Goal: Transaction & Acquisition: Purchase product/service

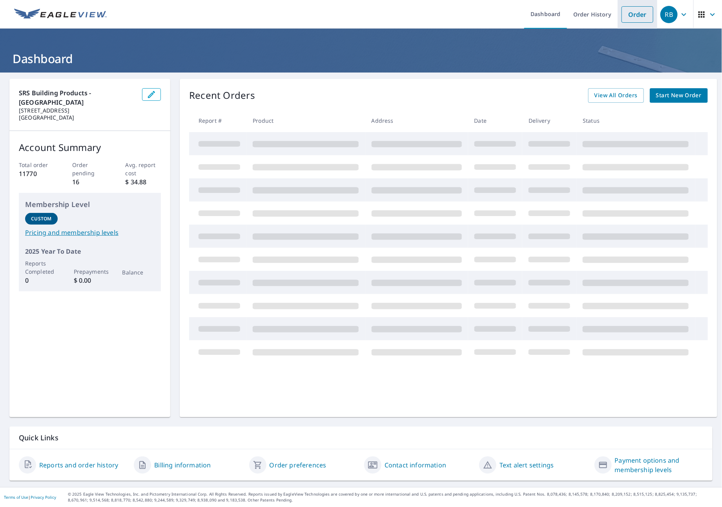
click at [627, 18] on link "Order" at bounding box center [638, 14] width 32 height 16
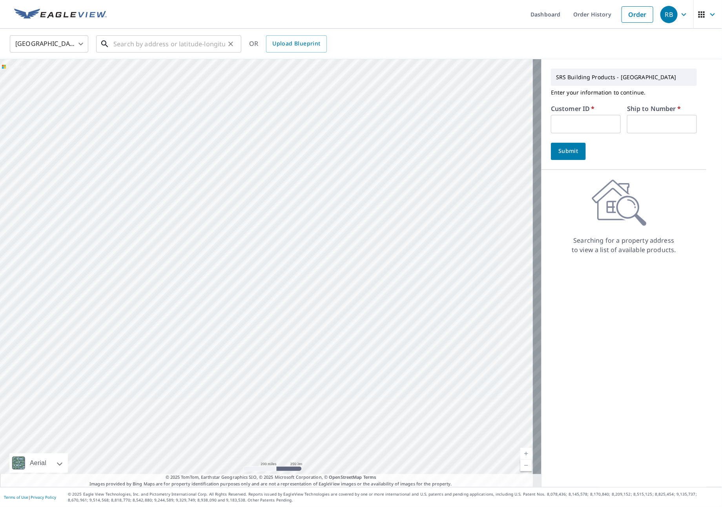
click at [157, 46] on input "text" at bounding box center [169, 44] width 112 height 22
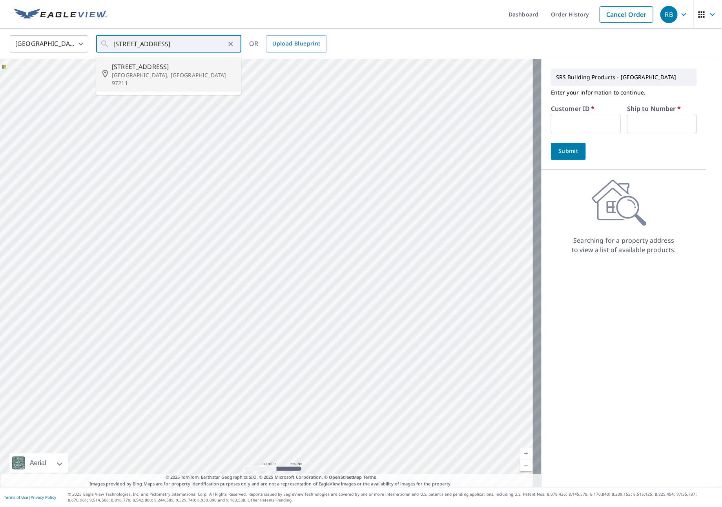
type input "[STREET_ADDRESS]"
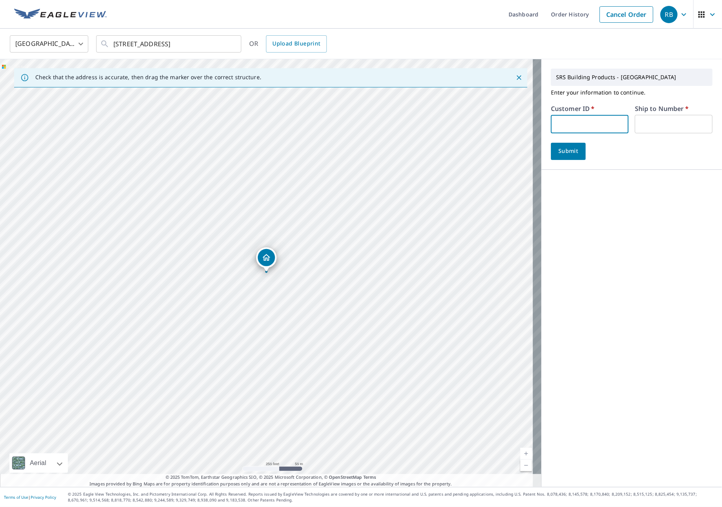
click at [560, 125] on input "text" at bounding box center [590, 124] width 78 height 18
type input "JOB324"
type input "1"
click at [560, 147] on span "Submit" at bounding box center [568, 151] width 22 height 10
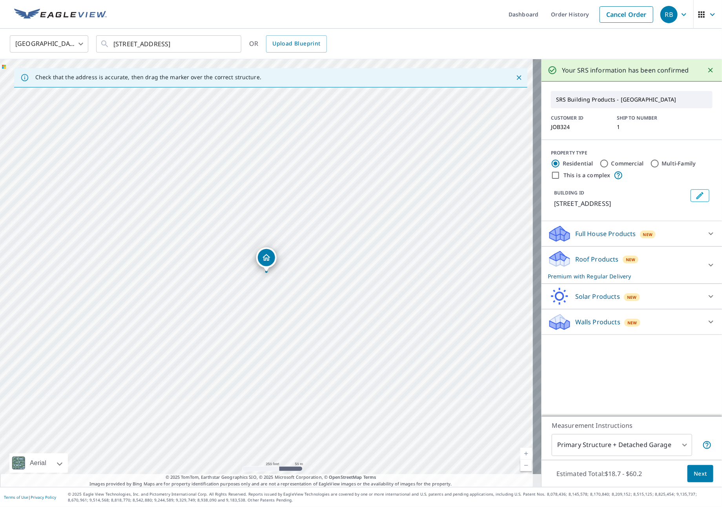
click at [656, 266] on div "Roof Products New Premium with Regular Delivery" at bounding box center [625, 265] width 154 height 31
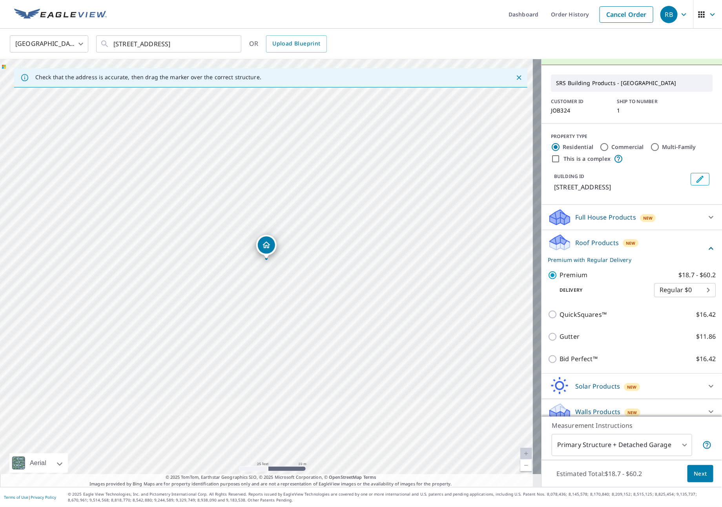
scroll to position [26, 0]
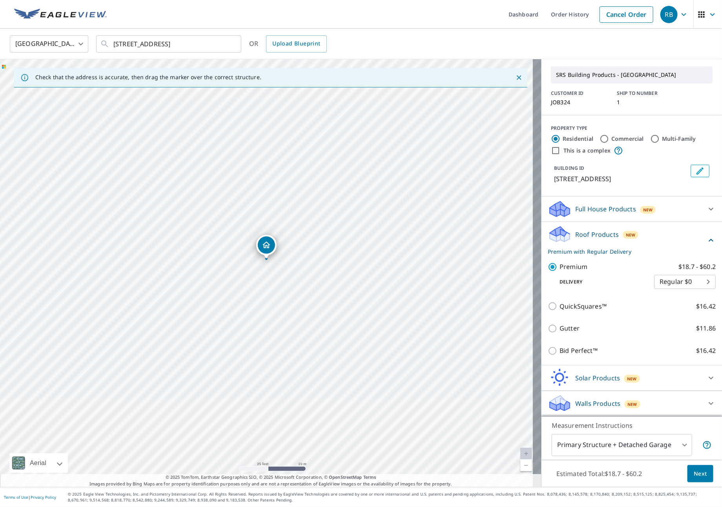
click at [658, 443] on body "RB RB Dashboard Order History Cancel Order RB [GEOGRAPHIC_DATA] [GEOGRAPHIC_DAT…" at bounding box center [361, 253] width 722 height 507
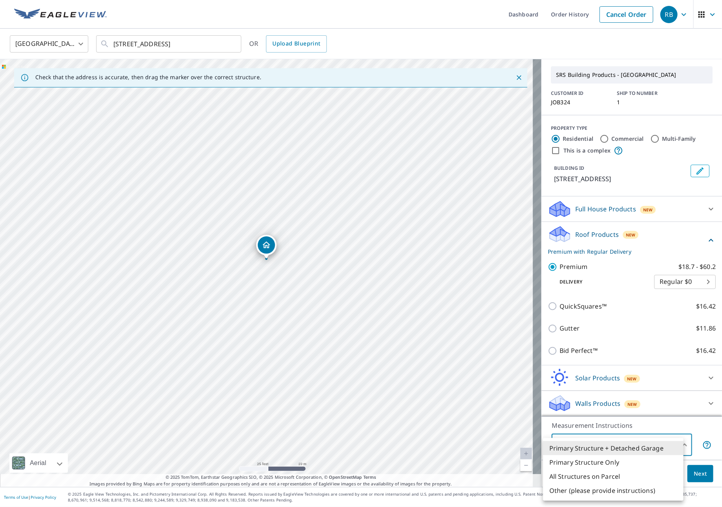
click at [618, 477] on li "All Structures on Parcel" at bounding box center [613, 477] width 140 height 14
type input "3"
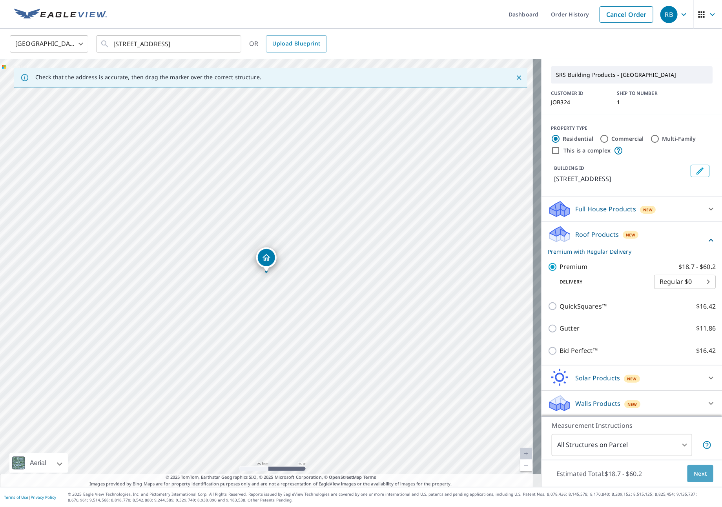
click at [698, 476] on button "Next" at bounding box center [700, 474] width 26 height 18
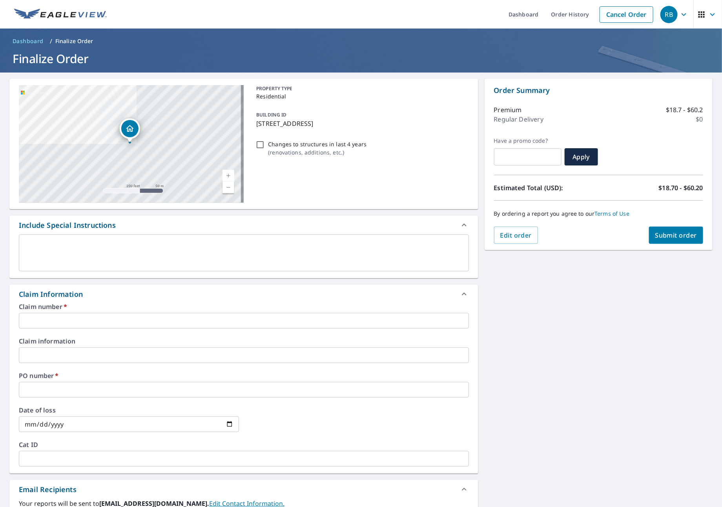
click at [52, 315] on input "text" at bounding box center [244, 321] width 450 height 16
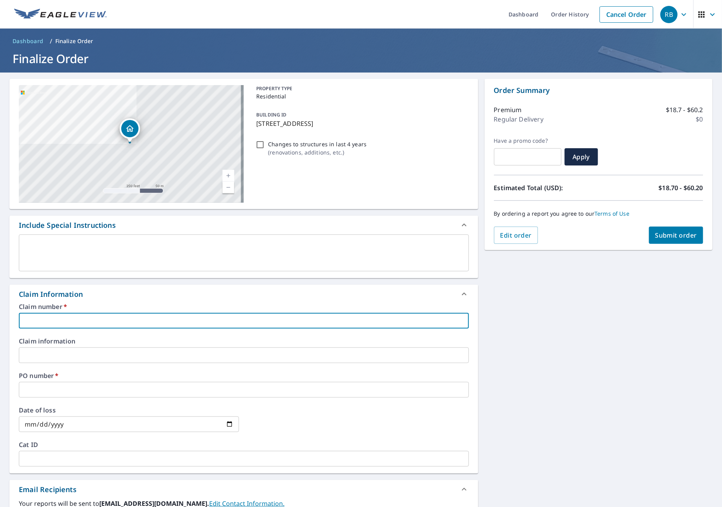
type input "J"
checkbox input "true"
type input "[PERSON_NAME]"
checkbox input "true"
type input "JOB"
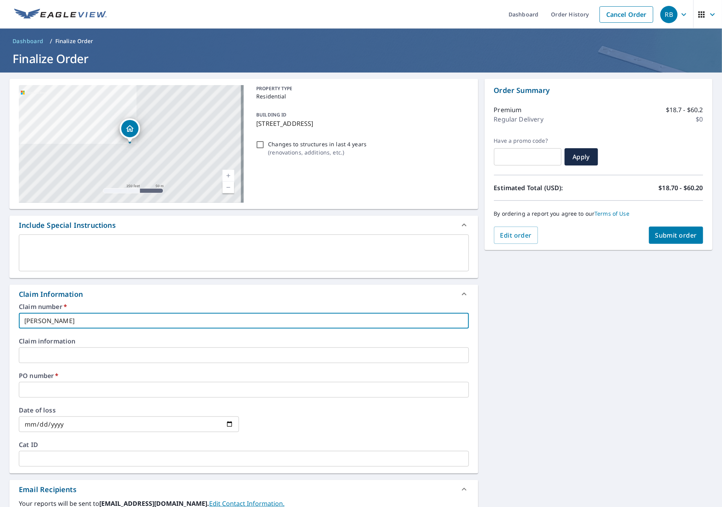
checkbox input "true"
type input "JOBI"
checkbox input "true"
type input "[PERSON_NAME]"
checkbox input "true"
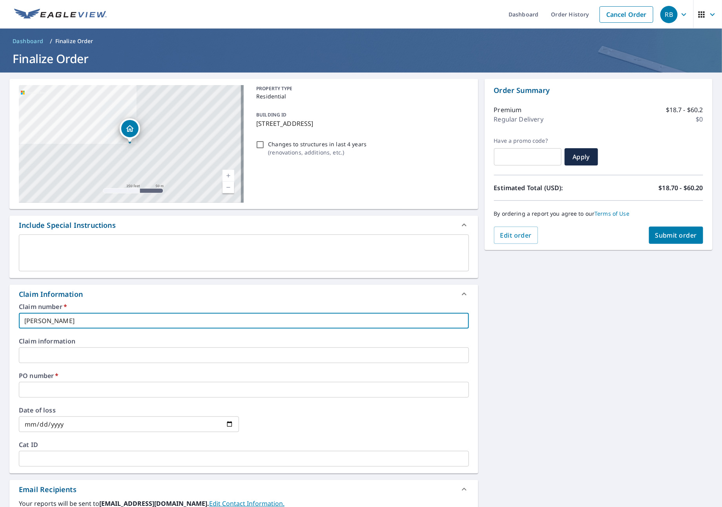
type input "[PERSON_NAME]"
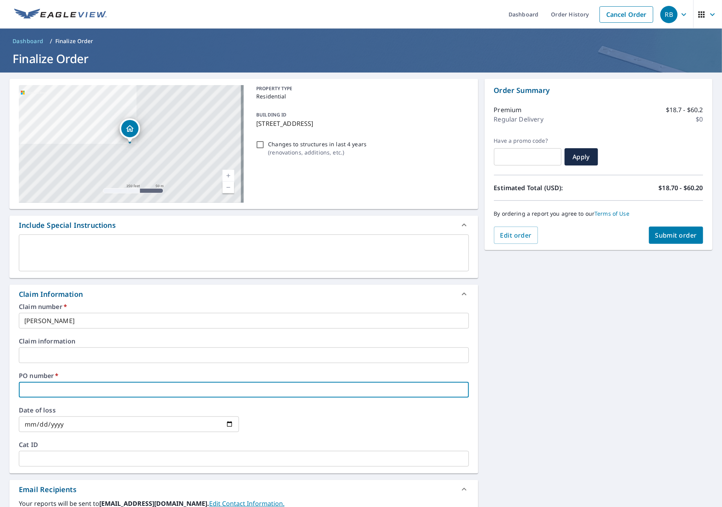
type input "J"
checkbox input "true"
type input "[PERSON_NAME]"
checkbox input "true"
type input "JOB"
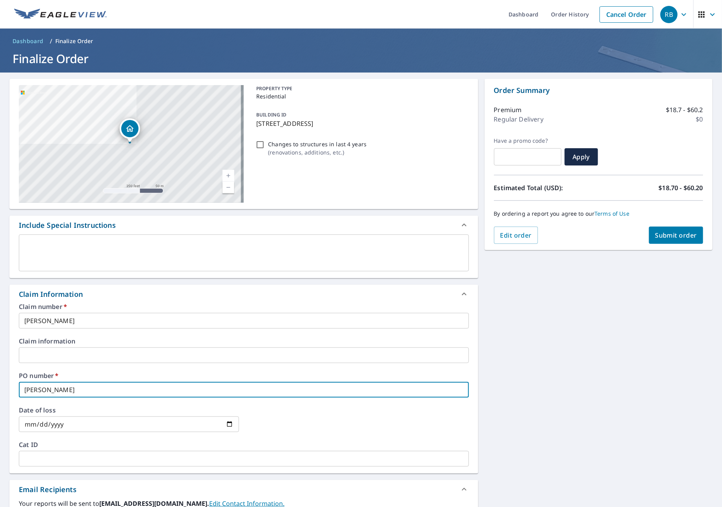
checkbox input "true"
type input "JOBI"
checkbox input "true"
type input "[PERSON_NAME]"
checkbox input "true"
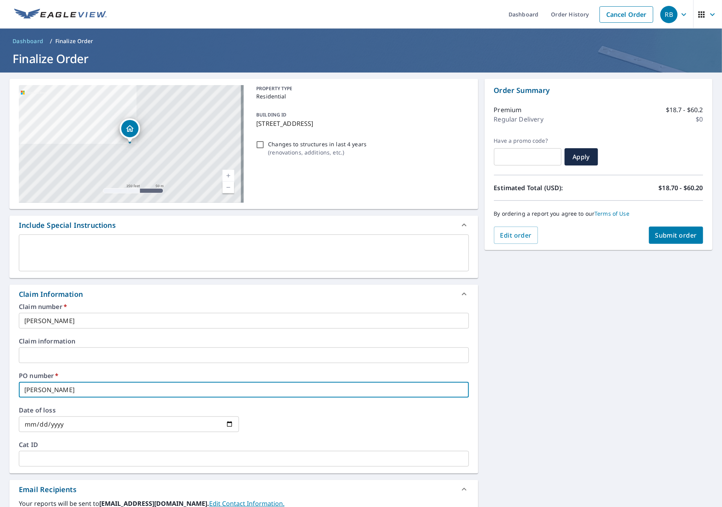
type input "[PERSON_NAME]"
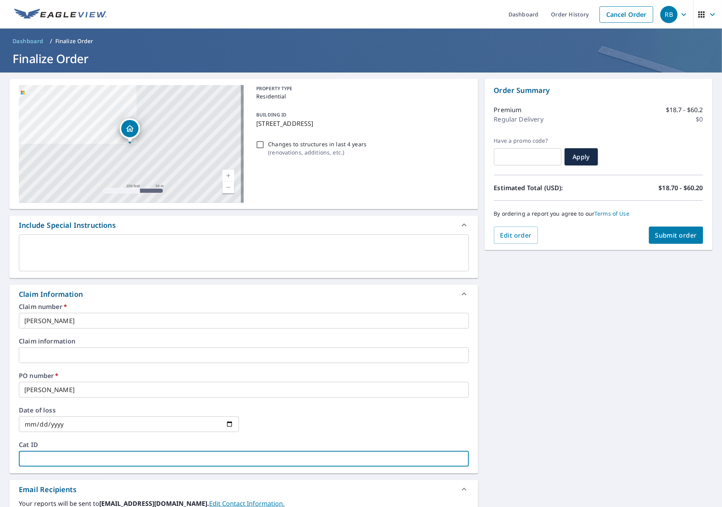
type input "J"
checkbox input "true"
type input "[PERSON_NAME]"
checkbox input "true"
type input "JOI"
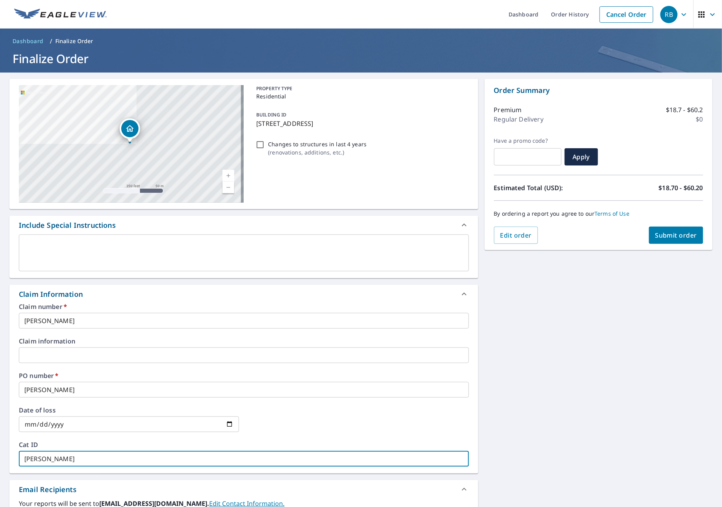
checkbox input "true"
type input "[PERSON_NAME]"
checkbox input "true"
type input "JOB"
checkbox input "true"
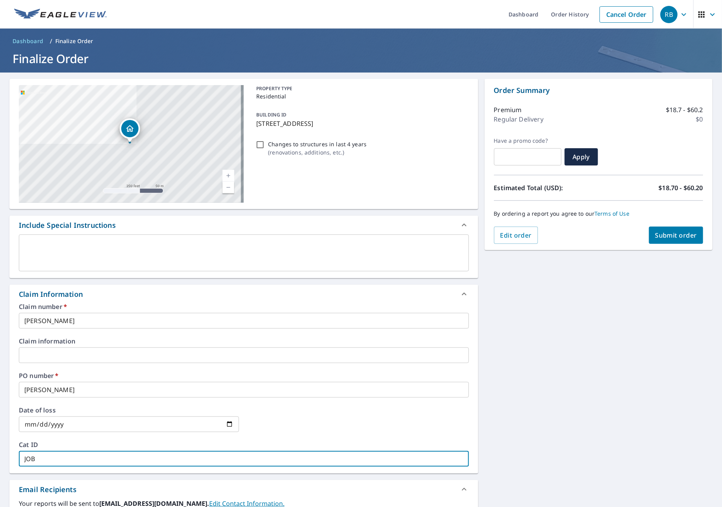
type input "JOBI"
checkbox input "true"
type input "[PERSON_NAME]"
checkbox input "true"
type input "[PERSON_NAME]"
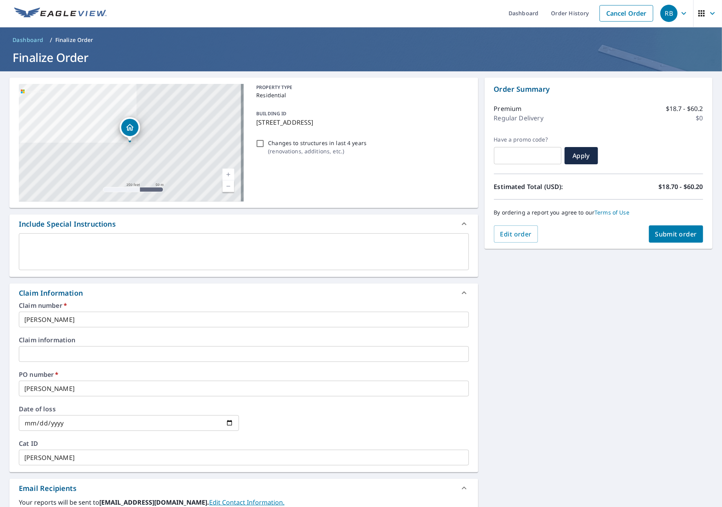
scroll to position [162, 0]
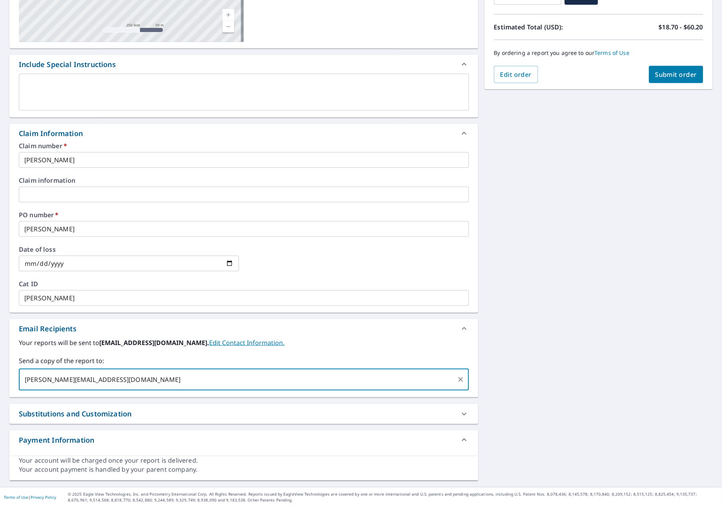
type input "[PERSON_NAME][EMAIL_ADDRESS][DOMAIN_NAME]"
checkbox input "true"
type input "[EMAIL_ADDRESS][DOMAIN_NAME]"
checkbox input "true"
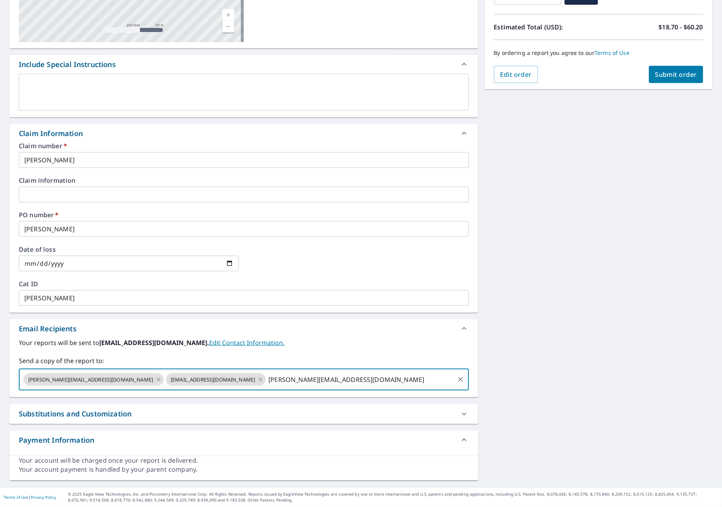
type input "[PERSON_NAME][EMAIL_ADDRESS][DOMAIN_NAME]"
click at [658, 78] on span "Submit order" at bounding box center [676, 74] width 42 height 9
checkbox input "true"
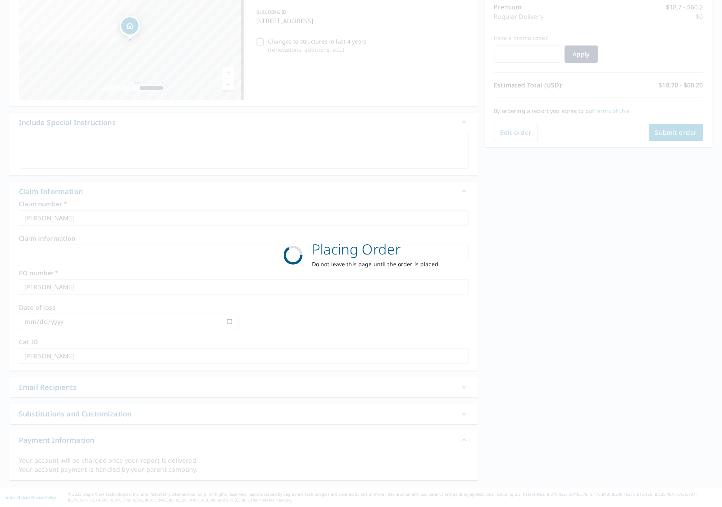
scroll to position [104, 0]
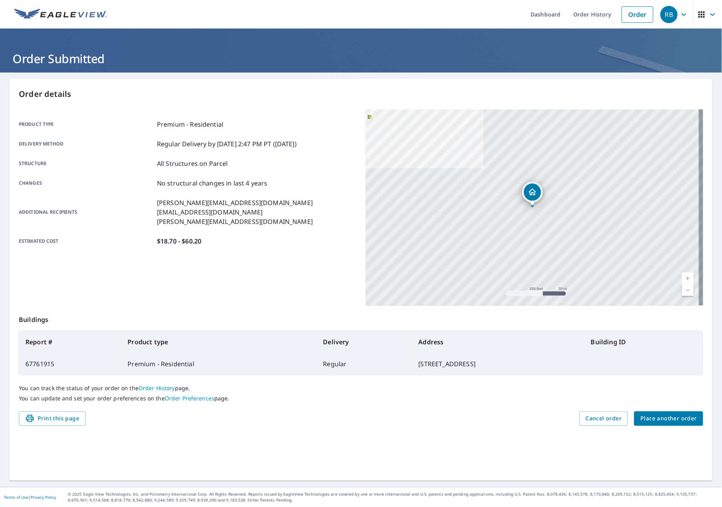
click at [682, 421] on span "Place another order" at bounding box center [668, 419] width 57 height 10
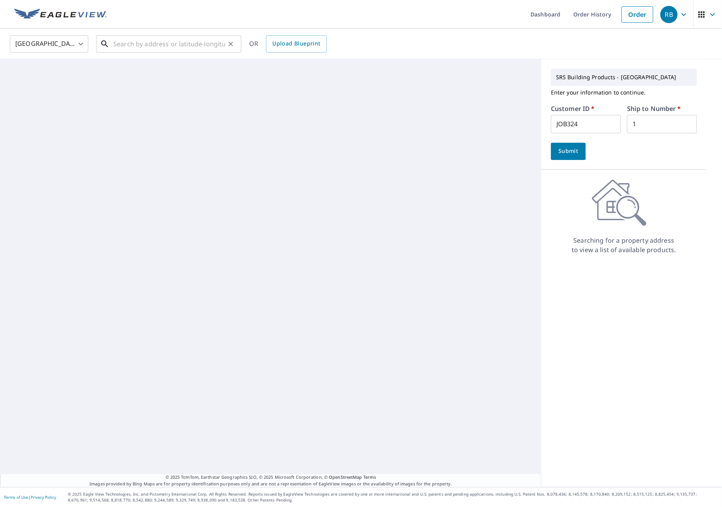
click at [150, 43] on input "text" at bounding box center [169, 44] width 112 height 22
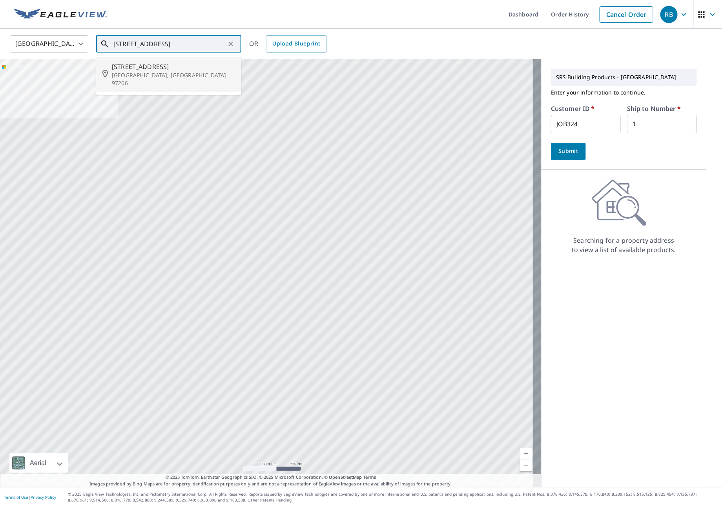
click at [142, 70] on span "[STREET_ADDRESS]" at bounding box center [173, 66] width 123 height 9
type input "[STREET_ADDRESS]"
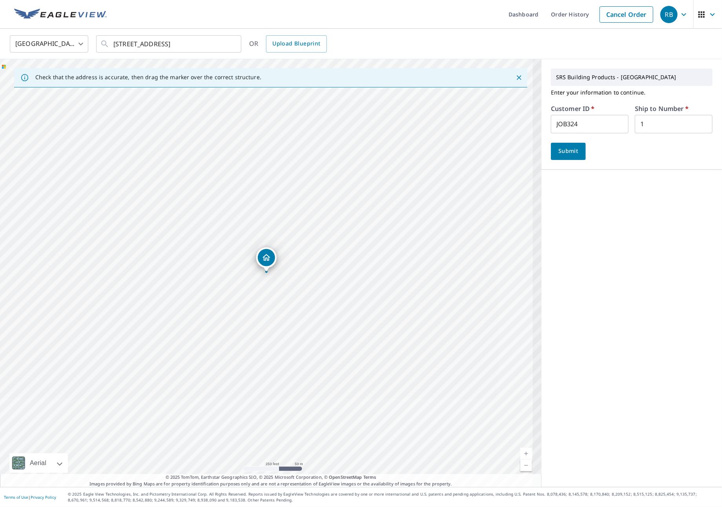
click at [557, 151] on span "Submit" at bounding box center [568, 151] width 22 height 10
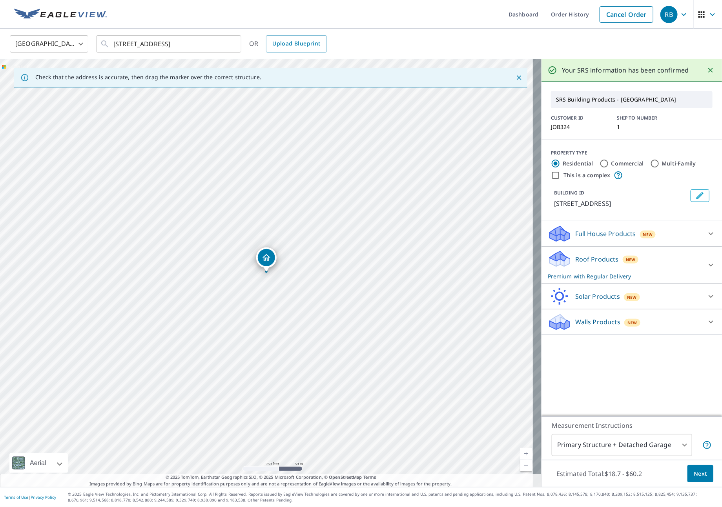
click at [640, 257] on div "Roof Products New Premium with Regular Delivery" at bounding box center [625, 265] width 154 height 31
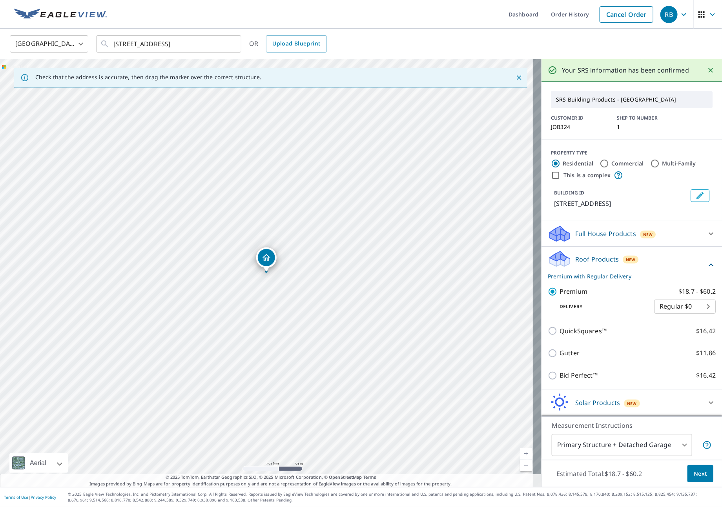
click at [637, 451] on body "RB RB Dashboard Order History Cancel Order RB [GEOGRAPHIC_DATA] US ​ [STREET_AD…" at bounding box center [361, 253] width 722 height 507
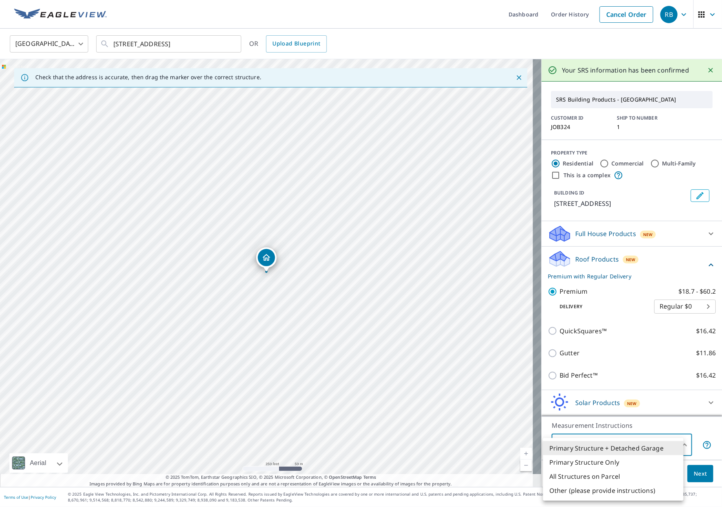
click at [615, 477] on li "All Structures on Parcel" at bounding box center [613, 477] width 140 height 14
type input "3"
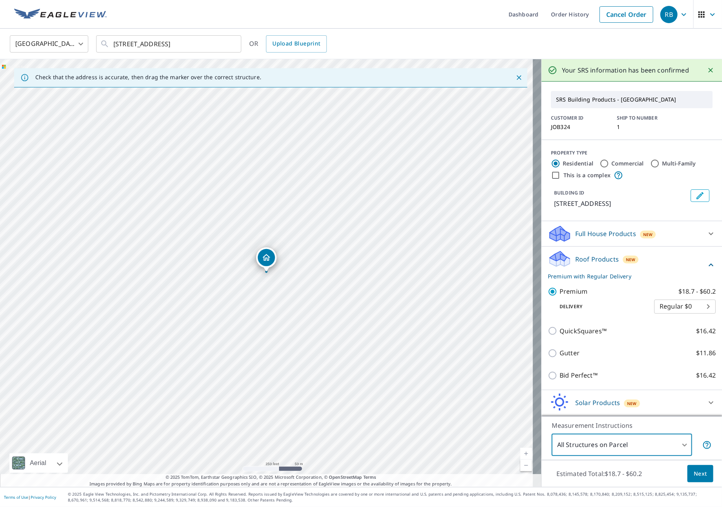
click at [694, 477] on span "Next" at bounding box center [700, 474] width 13 height 10
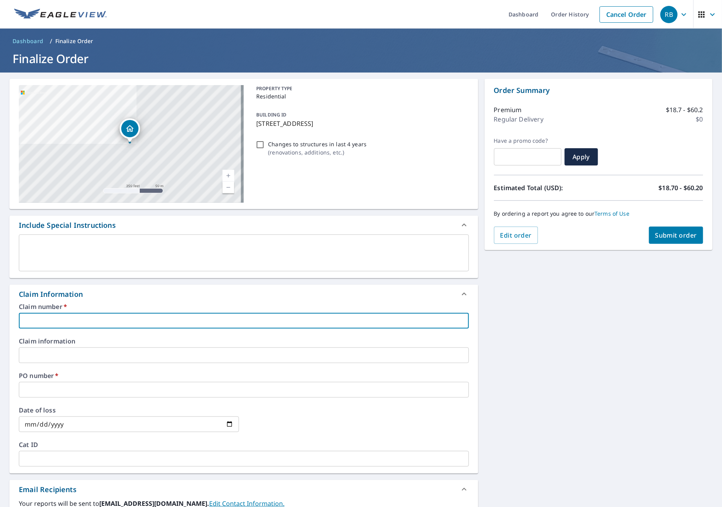
click at [64, 323] on input "text" at bounding box center [244, 321] width 450 height 16
type input "J"
checkbox input "true"
type input "[PERSON_NAME]"
checkbox input "true"
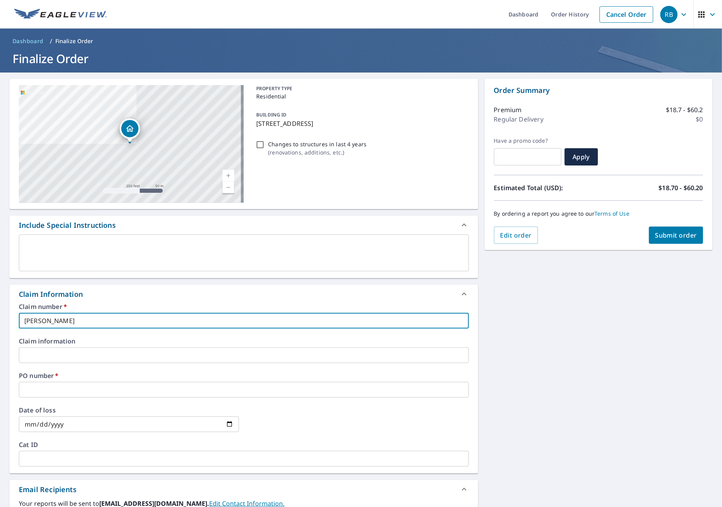
type input "JOB"
checkbox input "true"
type input "JOBI"
checkbox input "true"
type input "[PERSON_NAME]"
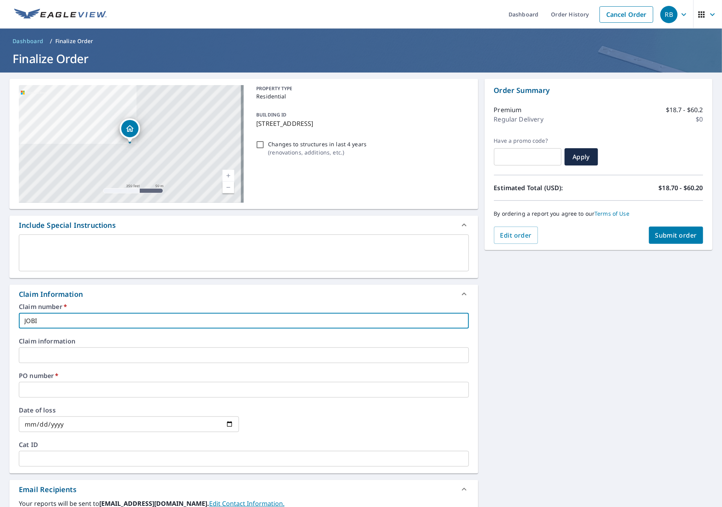
checkbox input "true"
type input "[PERSON_NAME]"
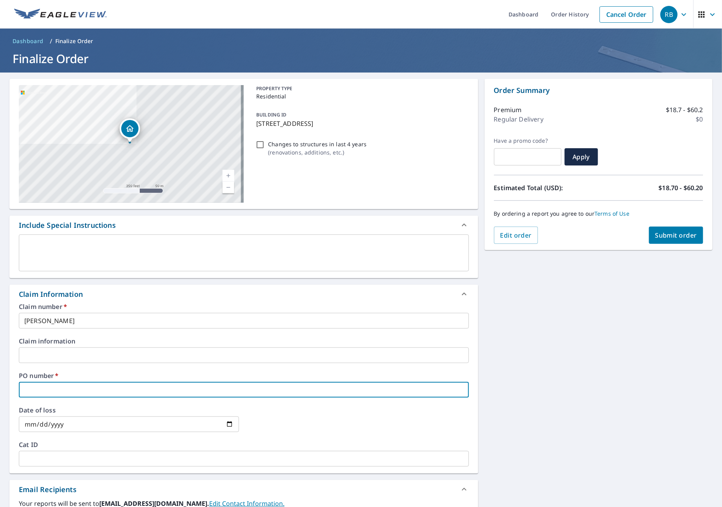
type input "J"
checkbox input "true"
type input "[PERSON_NAME]"
checkbox input "true"
type input "JOB"
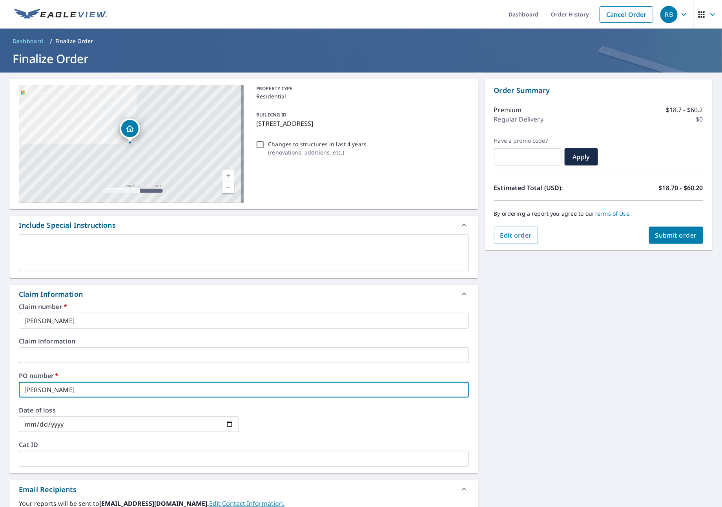
checkbox input "true"
type input "JOBI"
checkbox input "true"
type input "[PERSON_NAME]"
checkbox input "true"
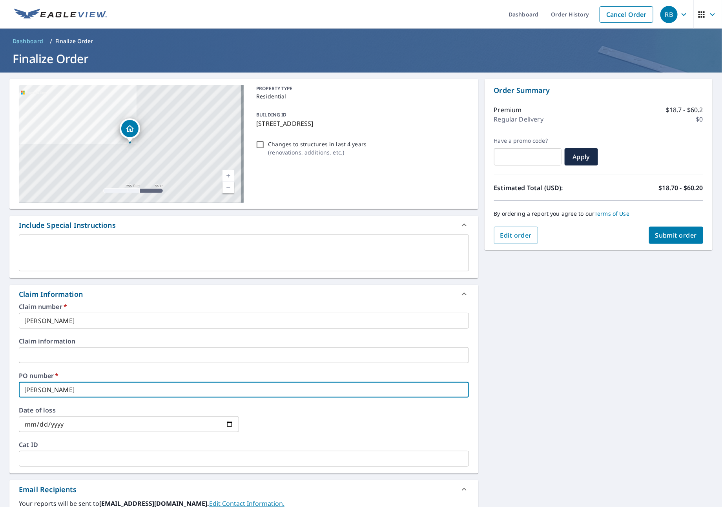
type input "[PERSON_NAME]"
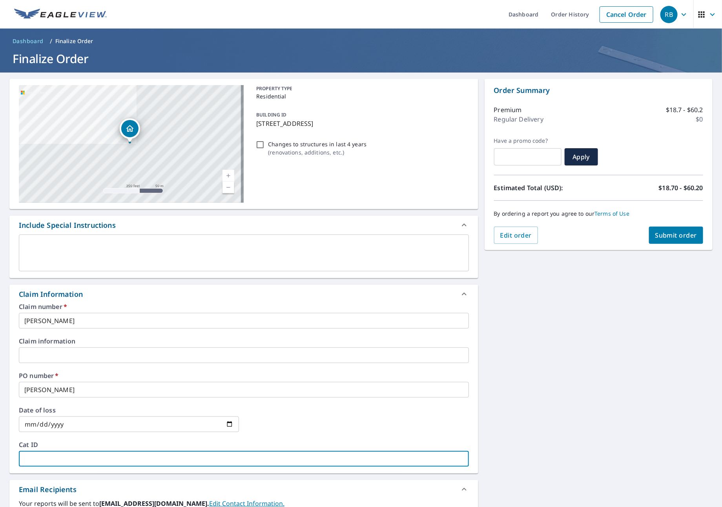
type input "J"
checkbox input "true"
type input "[PERSON_NAME]"
checkbox input "true"
type input "JOB"
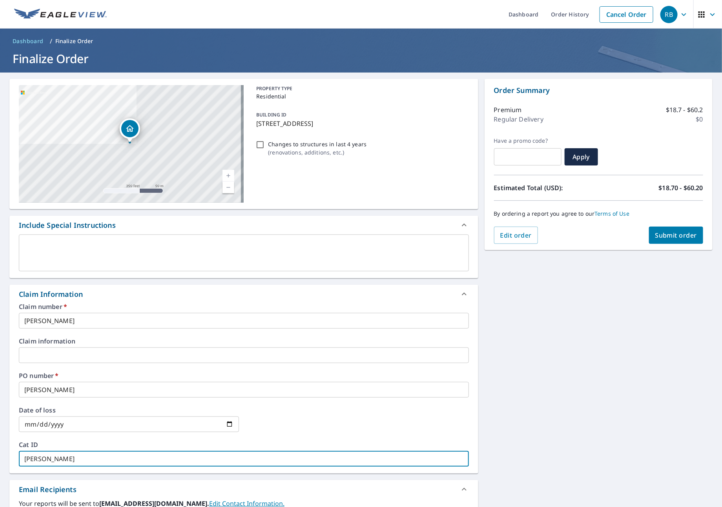
checkbox input "true"
type input "JOBI"
checkbox input "true"
type input "[PERSON_NAME]"
checkbox input "true"
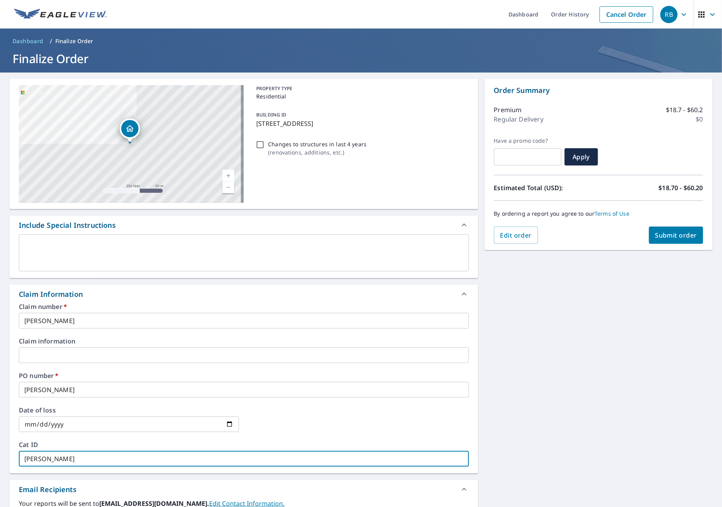
type input "[PERSON_NAME]"
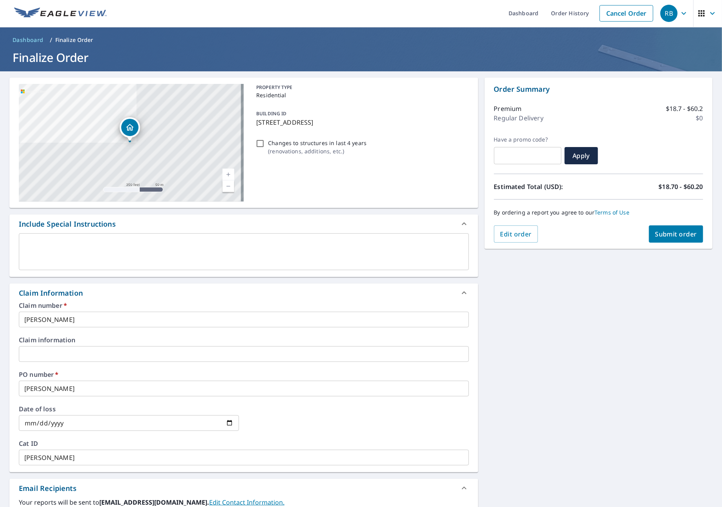
scroll to position [162, 0]
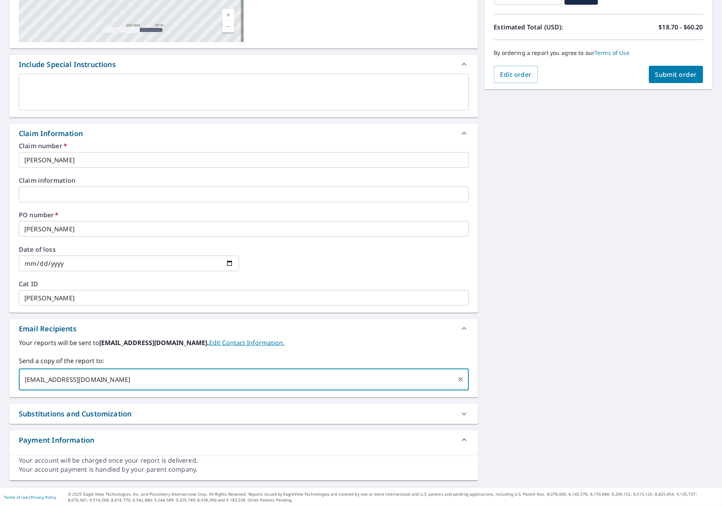
type input "[EMAIL_ADDRESS][DOMAIN_NAME]"
checkbox input "true"
type input "[PERSON_NAME][EMAIL_ADDRESS][DOMAIN_NAME]"
checkbox input "true"
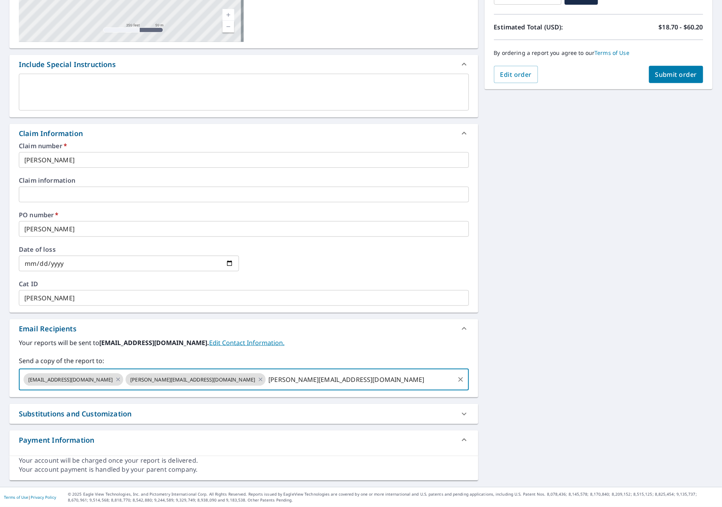
type input "[PERSON_NAME][EMAIL_ADDRESS][DOMAIN_NAME]"
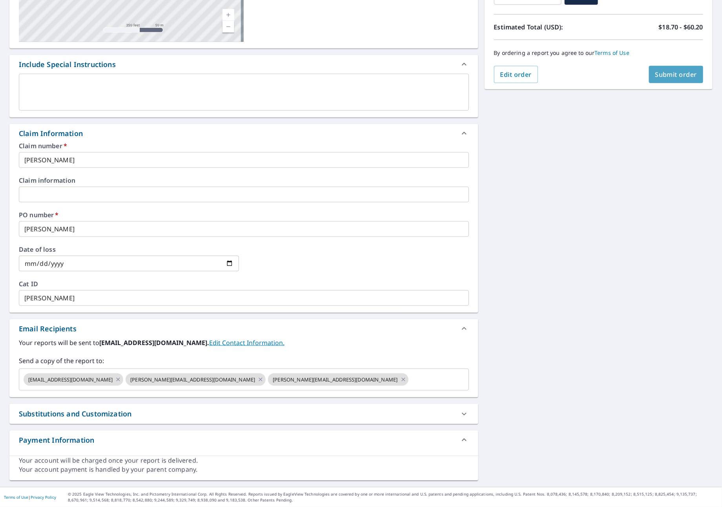
click at [689, 77] on button "Submit order" at bounding box center [676, 74] width 55 height 17
checkbox input "true"
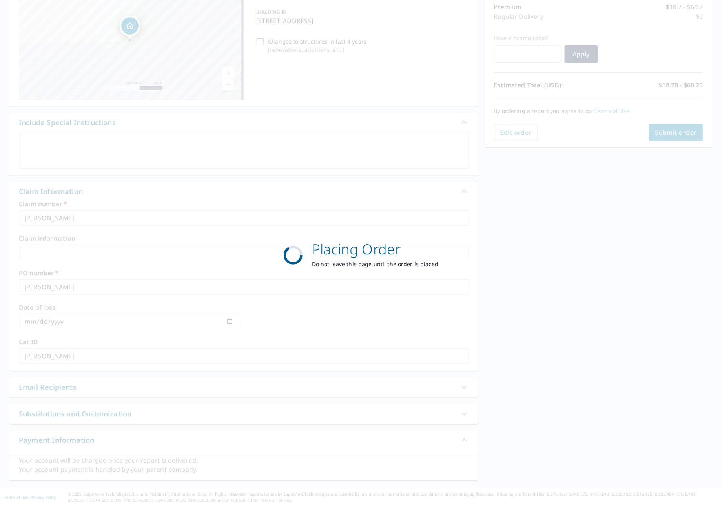
scroll to position [104, 0]
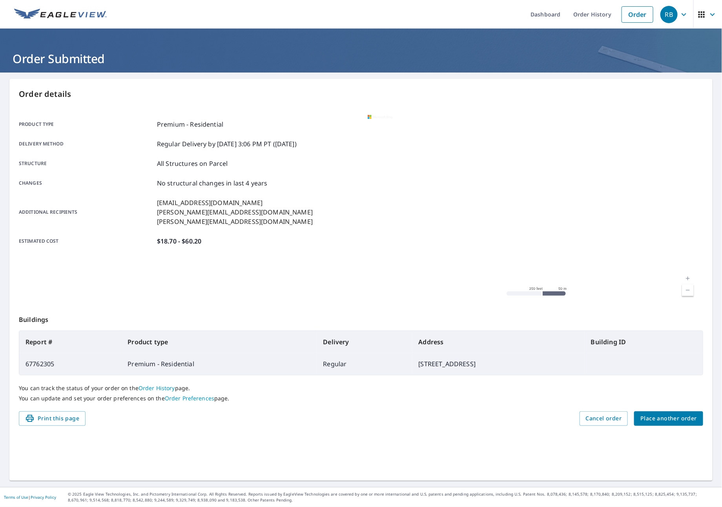
click at [663, 421] on span "Place another order" at bounding box center [668, 419] width 57 height 10
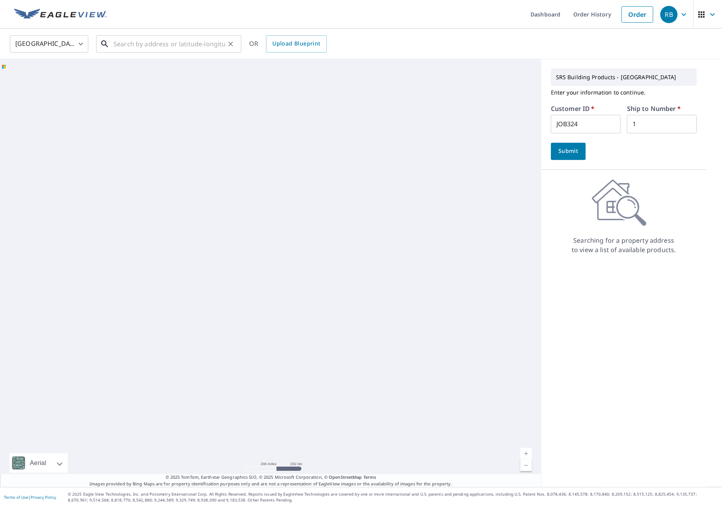
click at [155, 42] on input "text" at bounding box center [169, 44] width 112 height 22
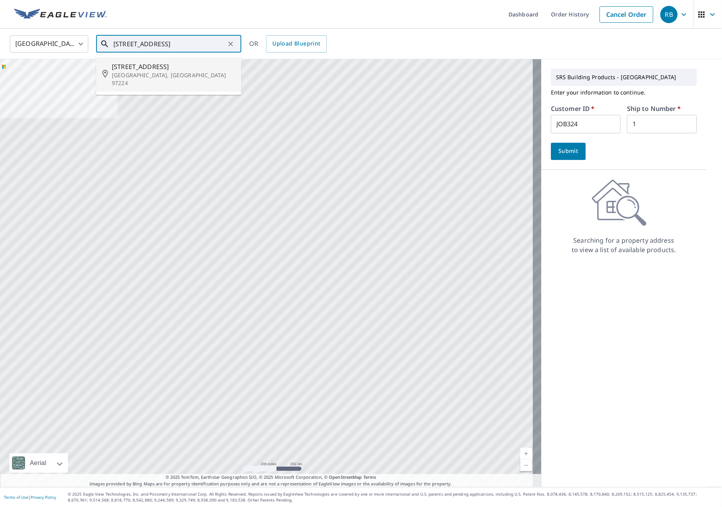
click at [157, 66] on span "[STREET_ADDRESS]" at bounding box center [173, 66] width 123 height 9
type input "[STREET_ADDRESS]"
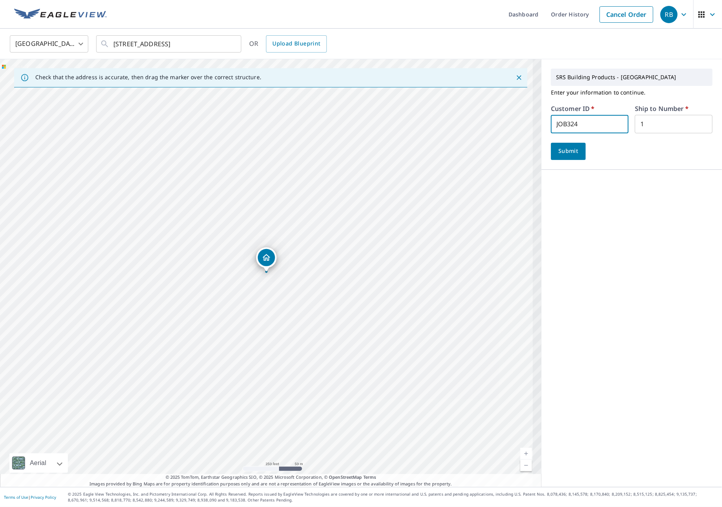
drag, startPoint x: 590, startPoint y: 129, endPoint x: 468, endPoint y: 107, distance: 124.1
click at [468, 108] on div "Check that the address is accurate, then drag the marker over the correct struc…" at bounding box center [361, 273] width 722 height 428
type input "IDE324"
click at [561, 146] on span "Submit" at bounding box center [568, 151] width 22 height 10
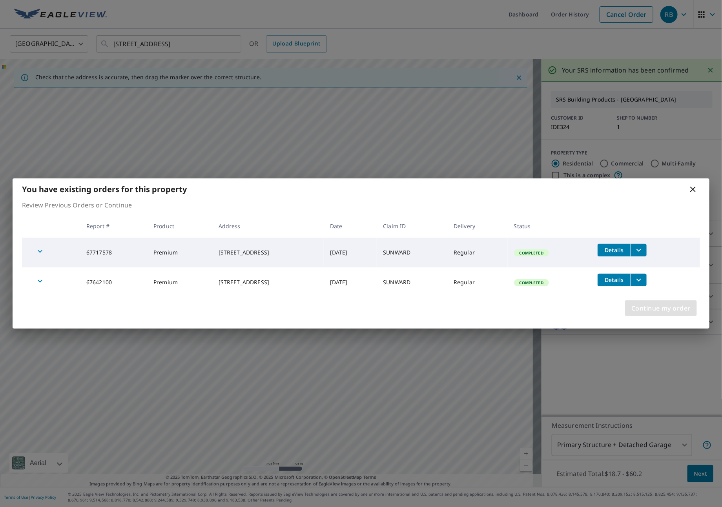
click at [661, 311] on span "Continue my order" at bounding box center [660, 308] width 59 height 11
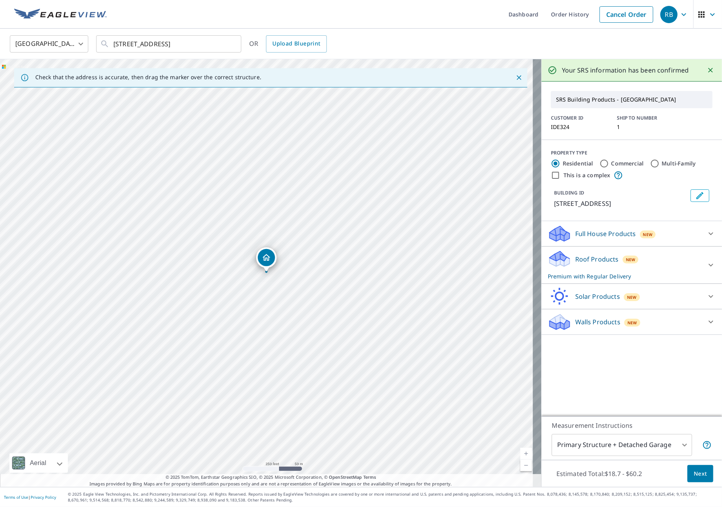
click at [702, 261] on div at bounding box center [711, 265] width 19 height 19
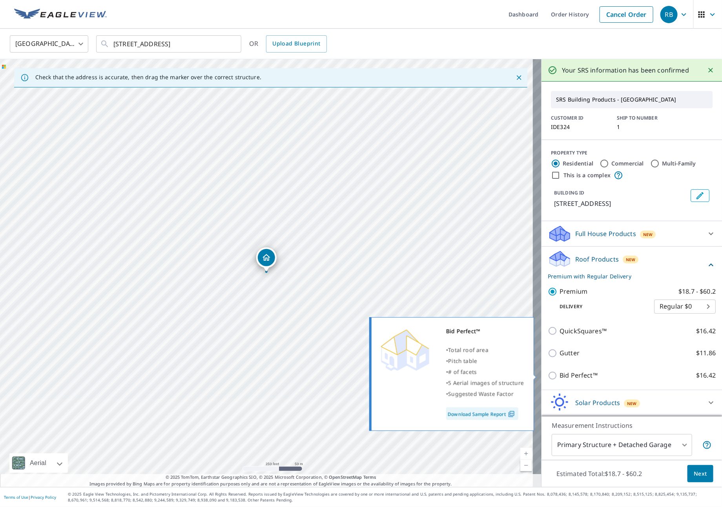
scroll to position [26, 0]
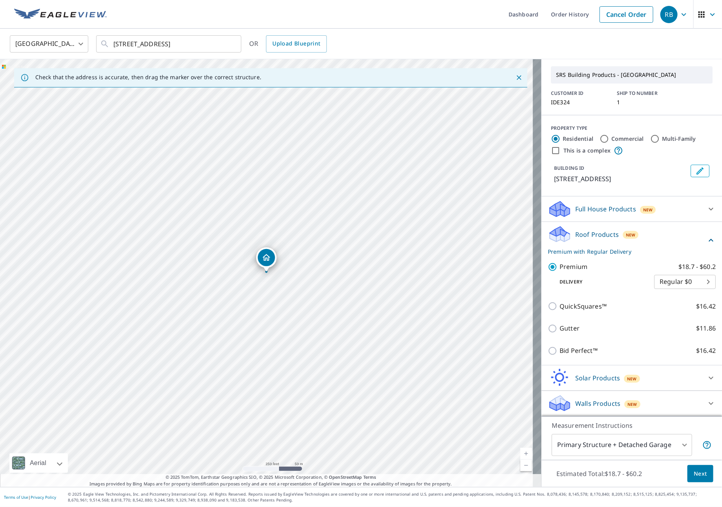
click at [652, 448] on body "RB RB Dashboard Order History Cancel Order RB United States [GEOGRAPHIC_DATA] ​…" at bounding box center [361, 253] width 722 height 507
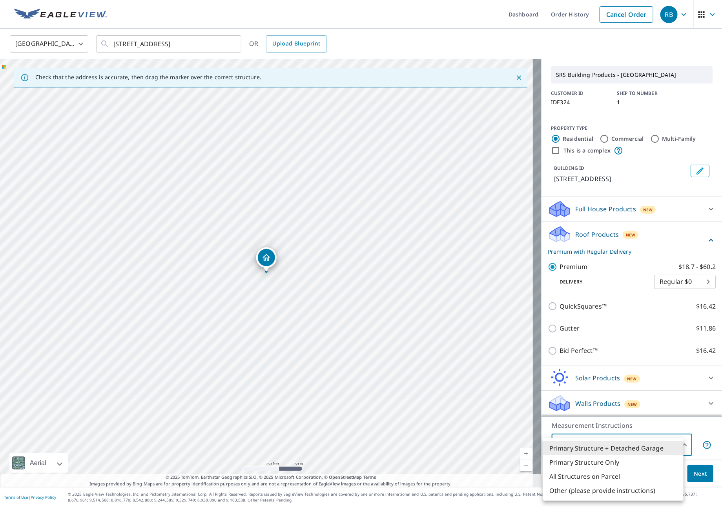
click at [607, 479] on li "All Structures on Parcel" at bounding box center [613, 477] width 140 height 14
type input "3"
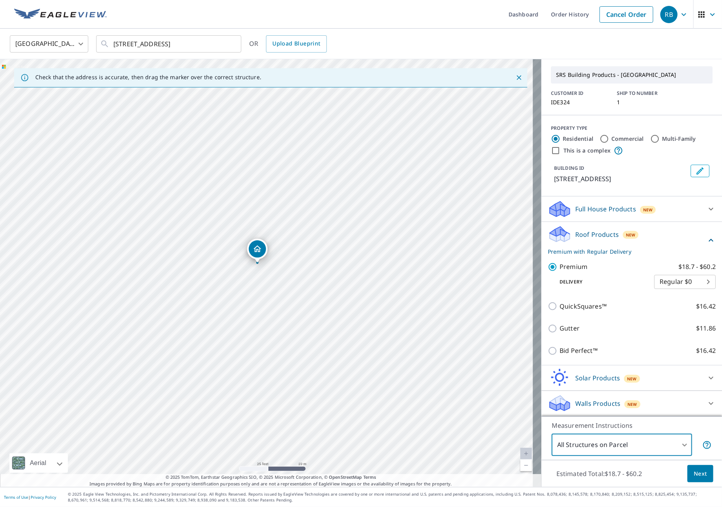
drag, startPoint x: 705, startPoint y: 475, endPoint x: 686, endPoint y: 475, distance: 19.2
click at [704, 475] on div "Estimated Total: $18.7 - $60.2 Next" at bounding box center [631, 473] width 180 height 27
click at [694, 475] on span "Next" at bounding box center [700, 474] width 13 height 10
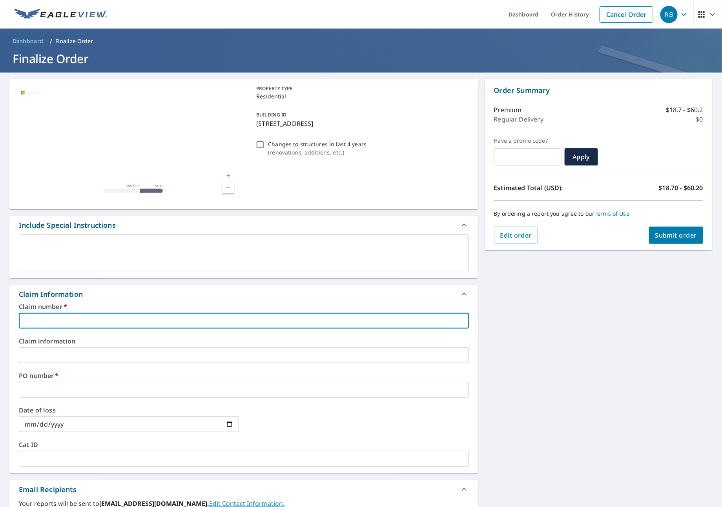
click at [72, 322] on input "text" at bounding box center [244, 321] width 450 height 16
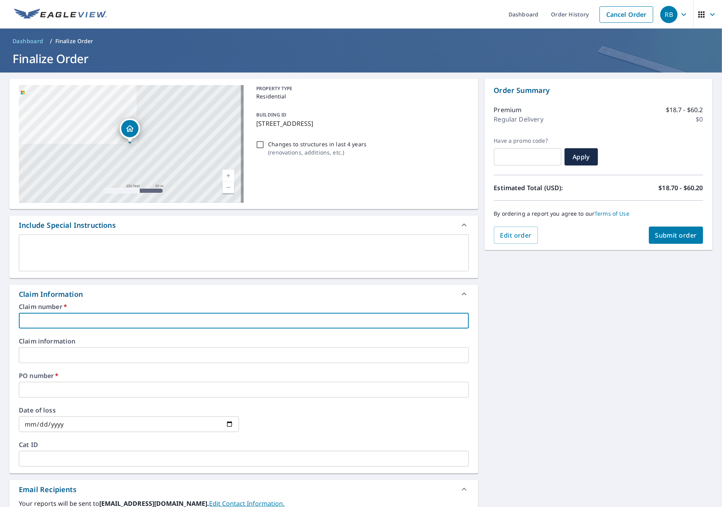
type input "S"
checkbox input "true"
type input "SU"
checkbox input "true"
type input "SUN"
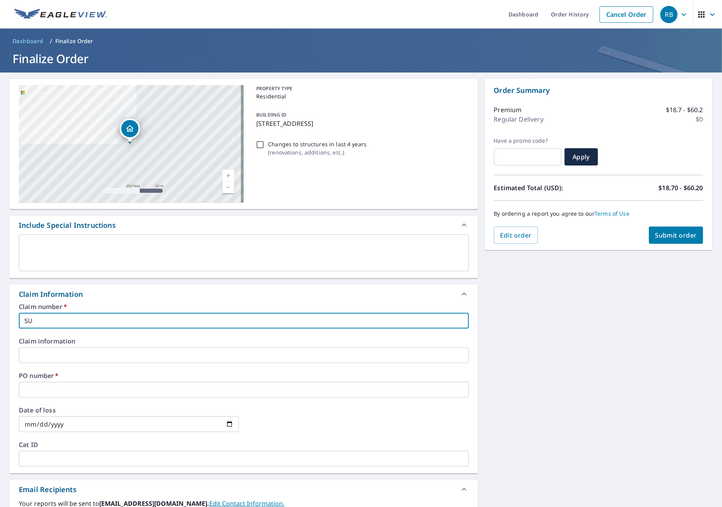
checkbox input "true"
type input "SUNW"
checkbox input "true"
type input "SUNWA"
checkbox input "true"
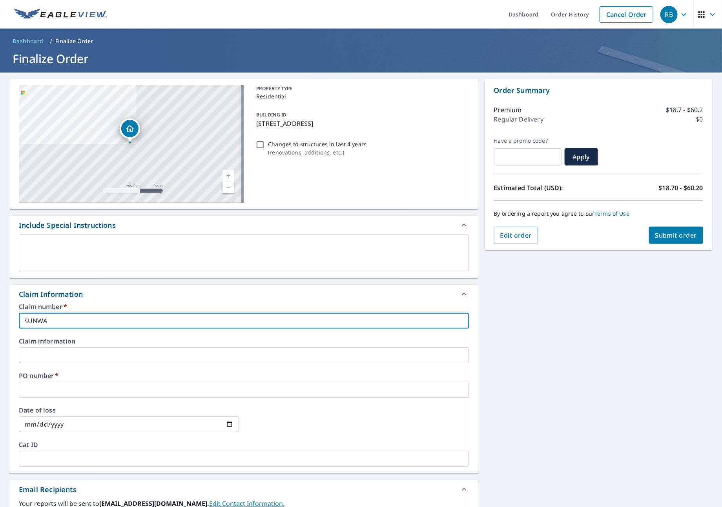
type input "SUNWAR"
checkbox input "true"
type input "SUNWARD"
checkbox input "true"
type input "SUNWARD"
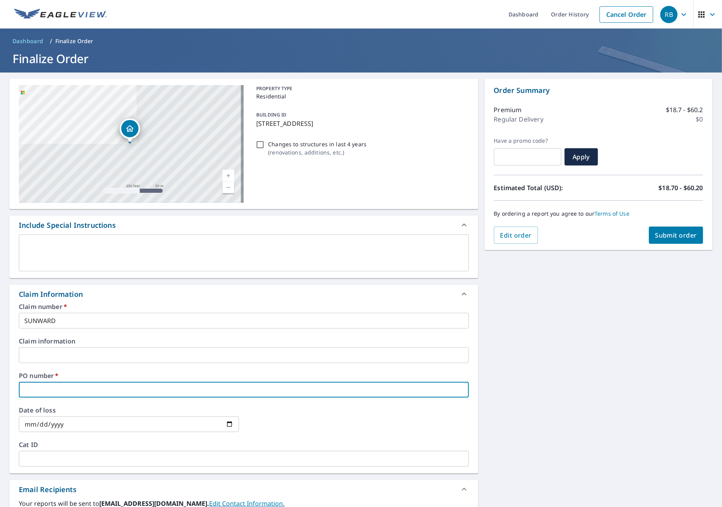
type input "S"
checkbox input "true"
type input "SU"
checkbox input "true"
type input "SUN"
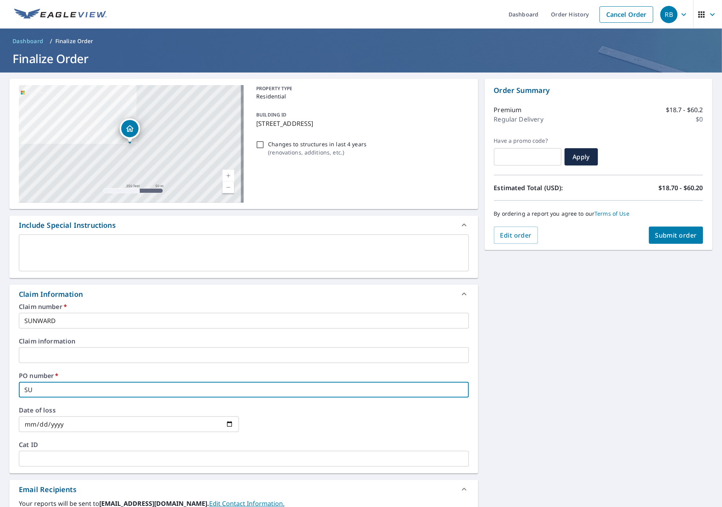
checkbox input "true"
type input "SUNW"
checkbox input "true"
type input "SUNWA"
checkbox input "true"
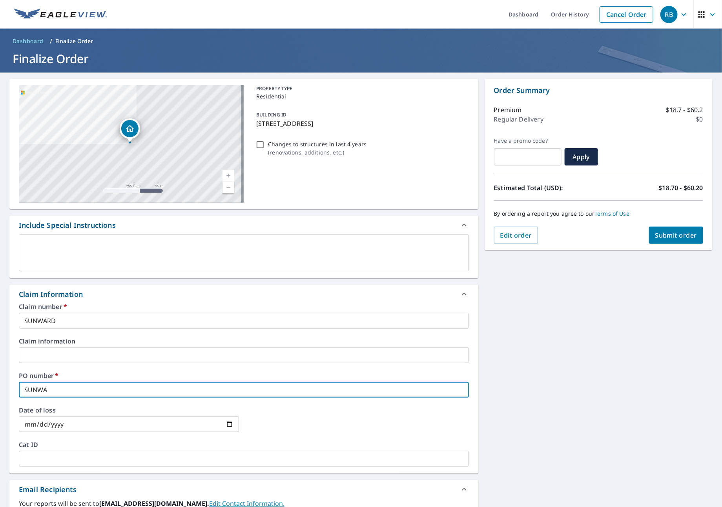
type input "SUNWAR"
checkbox input "true"
type input "SUNWARD"
checkbox input "true"
type input "SUNWARD"
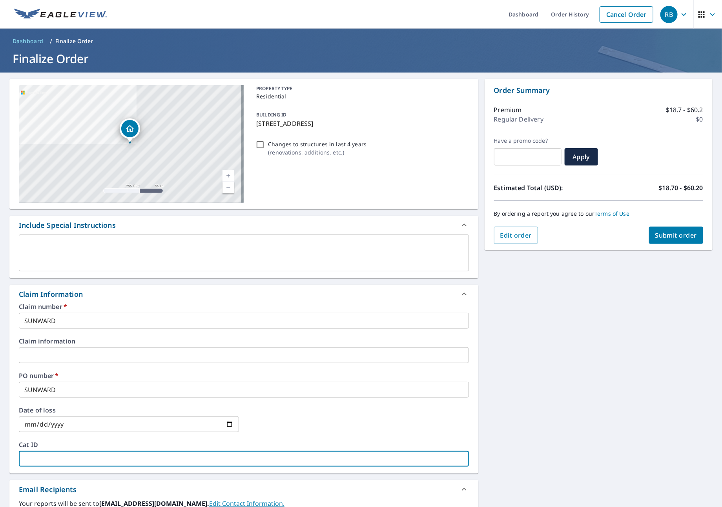
type input "S"
checkbox input "true"
type input "SU"
checkbox input "true"
type input "SUN"
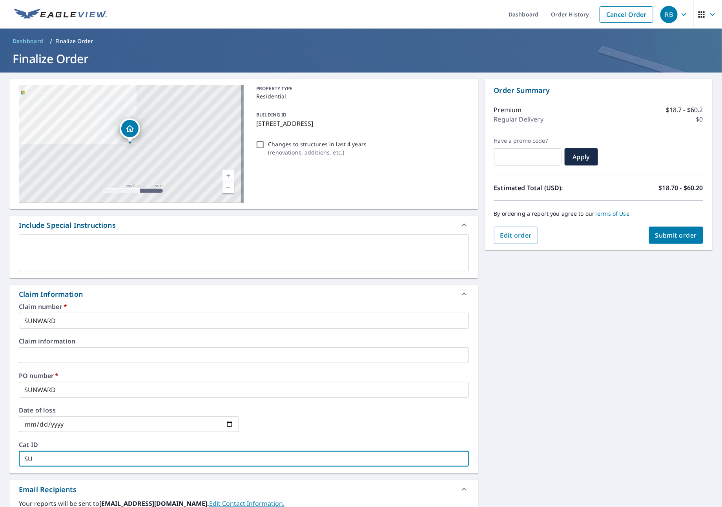
checkbox input "true"
type input "SUNW"
checkbox input "true"
type input "SUNWA"
checkbox input "true"
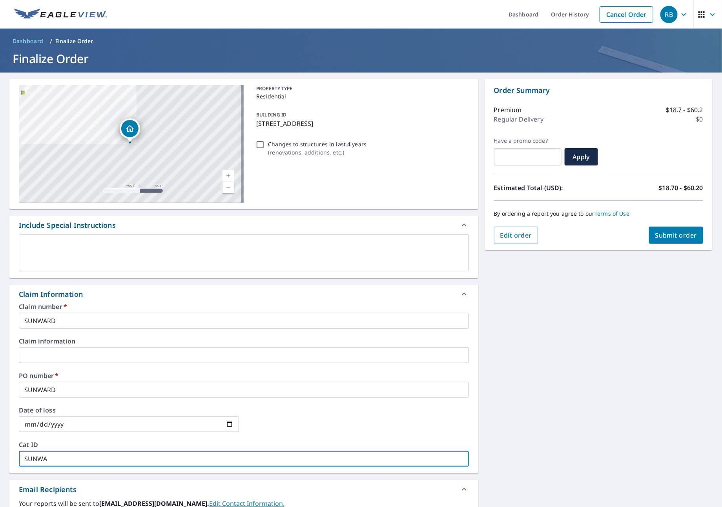
type input "SUNWAR"
checkbox input "true"
type input "SUNWARD"
checkbox input "true"
type input "SUNWARD"
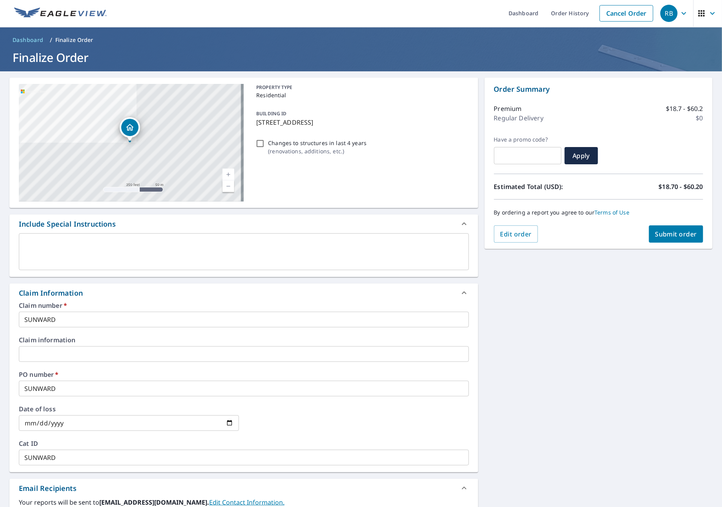
scroll to position [162, 0]
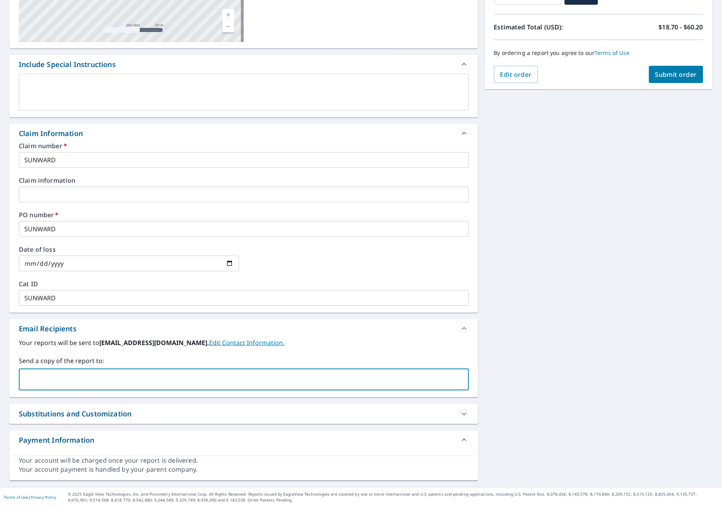
click at [56, 377] on input "text" at bounding box center [237, 379] width 431 height 15
type input "[PERSON_NAME][EMAIL_ADDRESS][PERSON_NAME][DOMAIN_NAME]"
checkbox input "true"
type input "[PERSON_NAME][EMAIL_ADDRESS][DOMAIN_NAME]"
checkbox input "true"
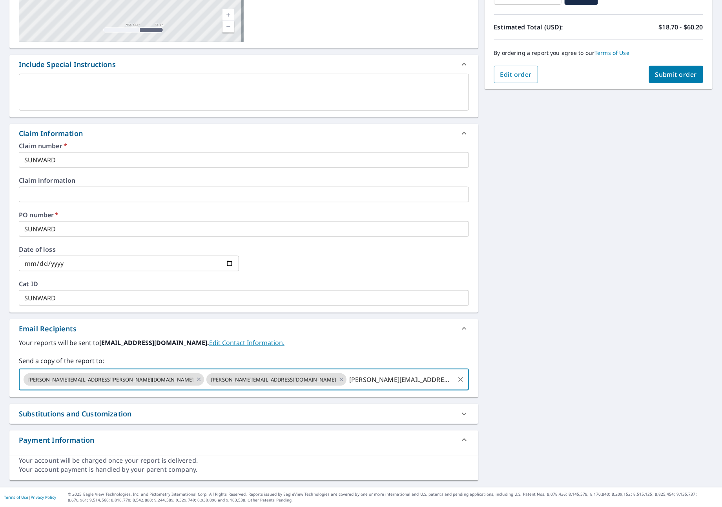
type input "[PERSON_NAME][EMAIL_ADDRESS][PERSON_NAME][DOMAIN_NAME]"
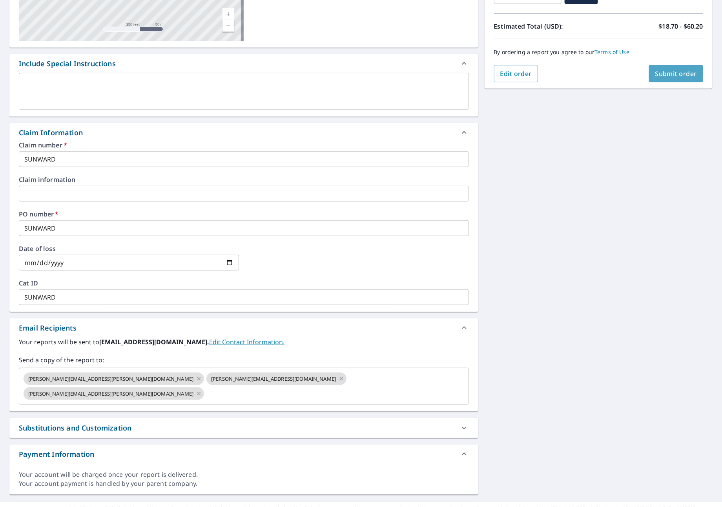
click at [655, 73] on span "Submit order" at bounding box center [676, 73] width 42 height 9
checkbox input "true"
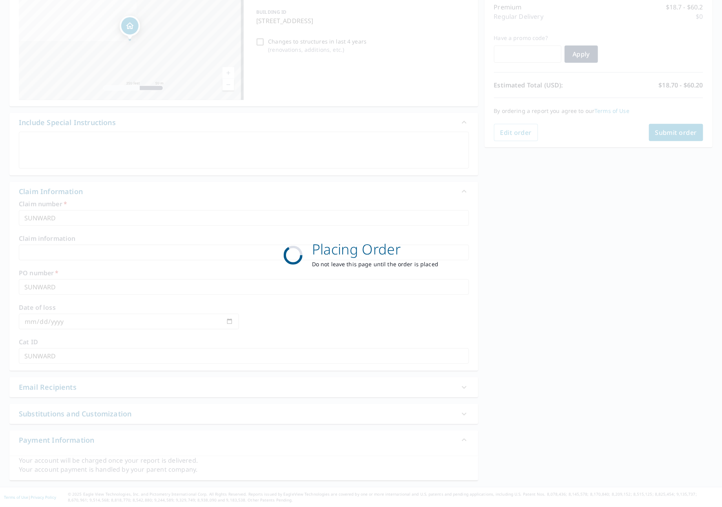
scroll to position [104, 0]
